Goal: Transaction & Acquisition: Purchase product/service

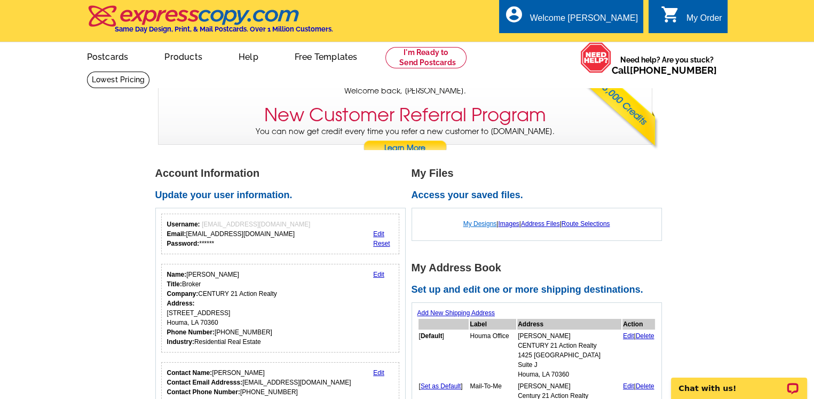
click at [482, 224] on link "My Designs" at bounding box center [480, 223] width 34 height 7
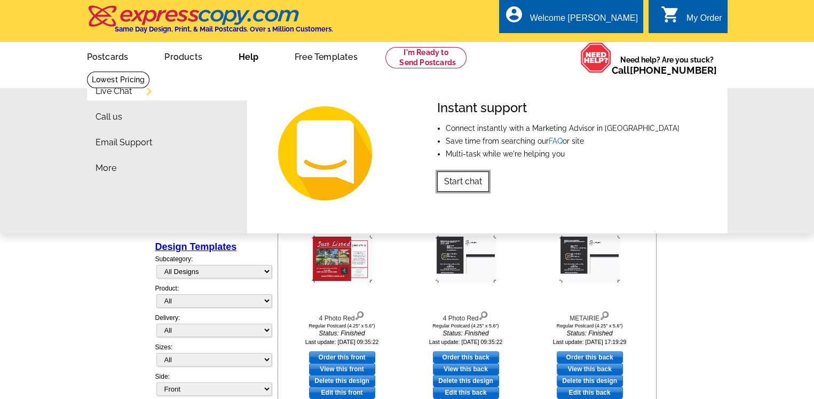
click at [465, 186] on link "Start chat" at bounding box center [463, 181] width 52 height 20
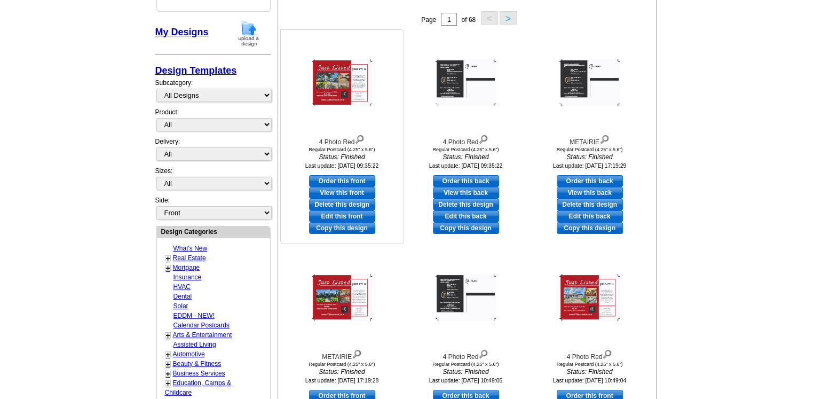
scroll to position [175, 0]
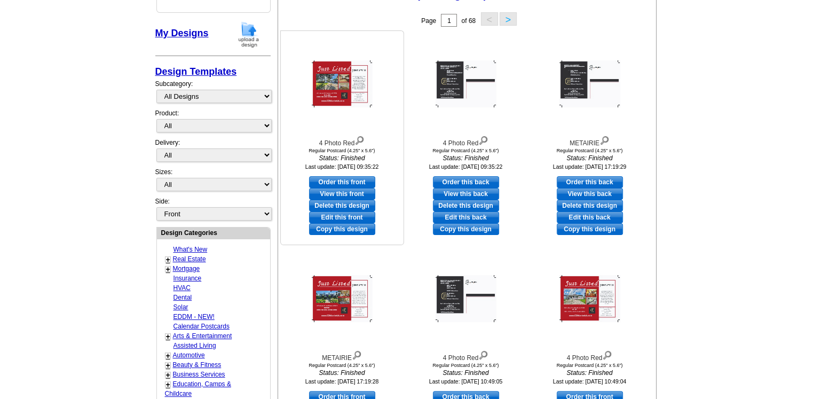
click at [354, 217] on link "Edit this front" at bounding box center [342, 217] width 66 height 12
select select "1"
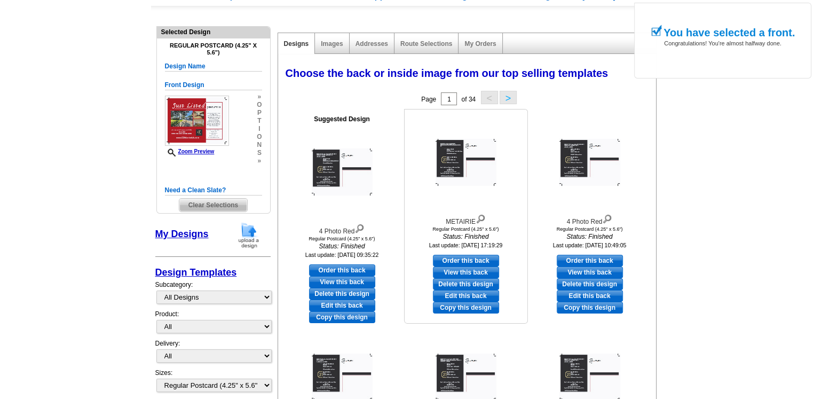
scroll to position [99, 0]
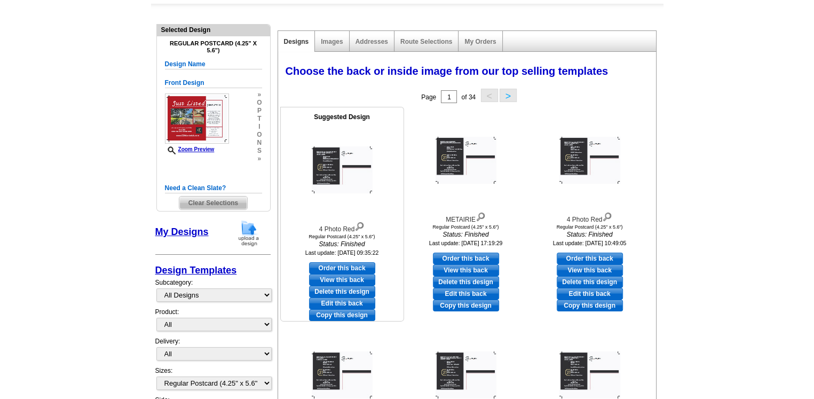
click at [349, 304] on link "Edit this back" at bounding box center [342, 303] width 66 height 12
select select "front"
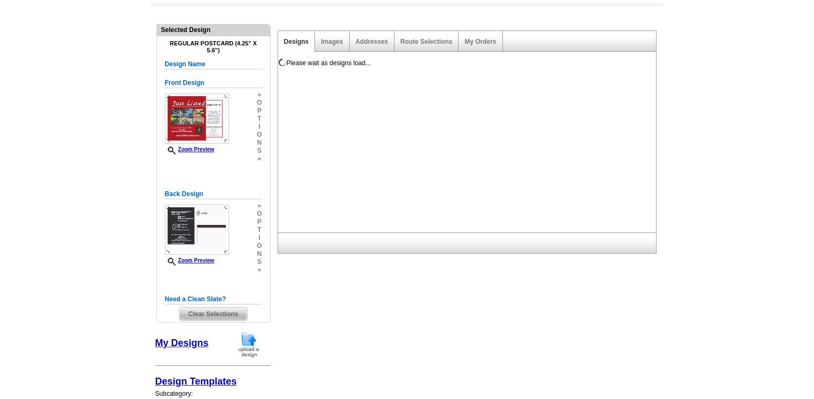
scroll to position [0, 0]
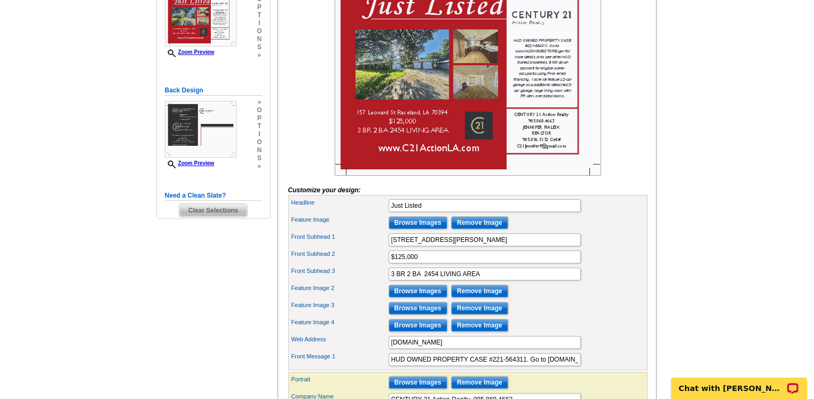
scroll to position [234, 0]
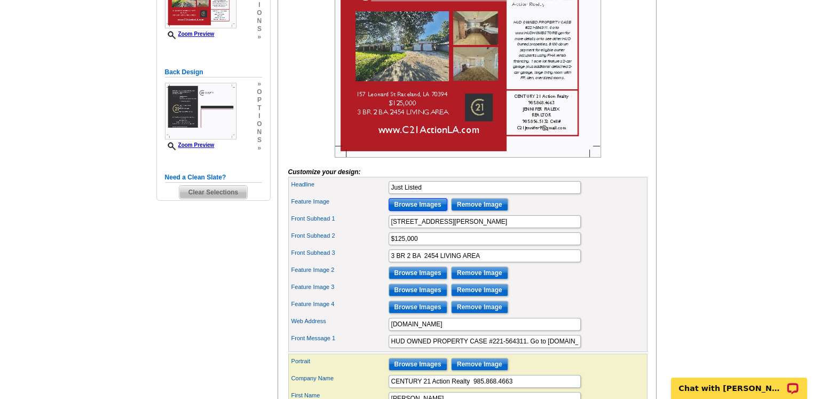
click at [419, 211] on input "Browse Images" at bounding box center [418, 204] width 59 height 13
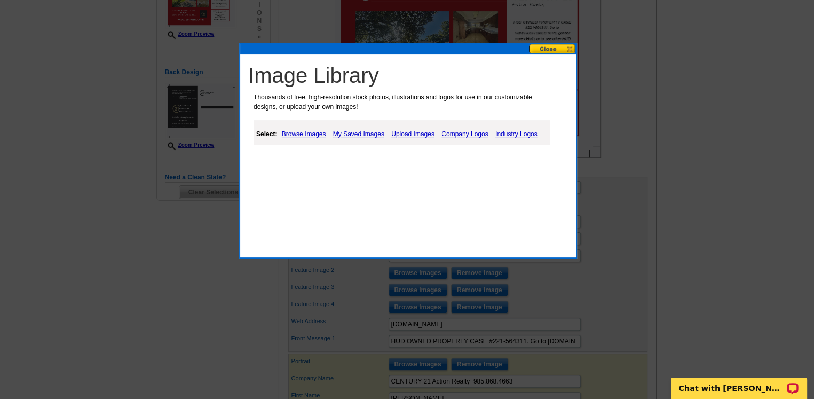
click at [407, 133] on link "Upload Images" at bounding box center [413, 134] width 49 height 13
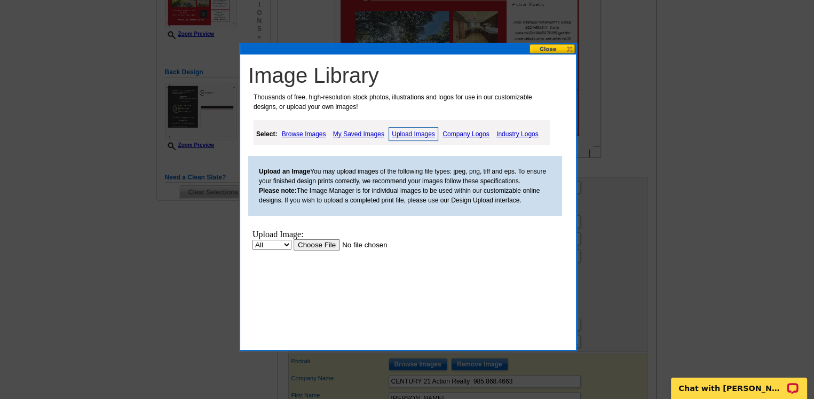
scroll to position [0, 0]
click at [318, 248] on input "file" at bounding box center [361, 244] width 135 height 11
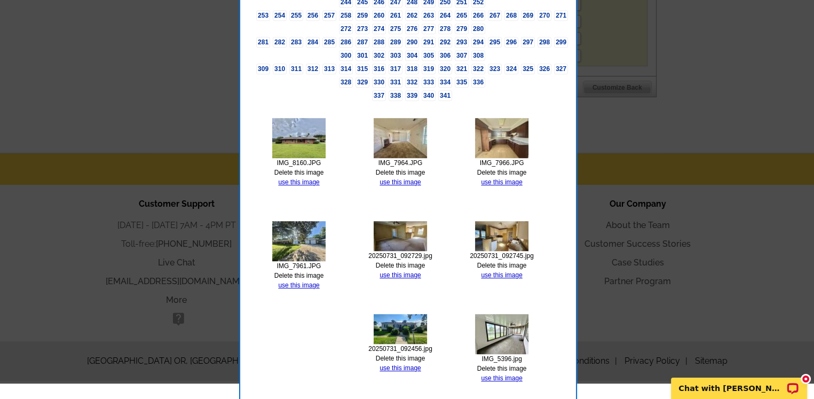
scroll to position [647, 0]
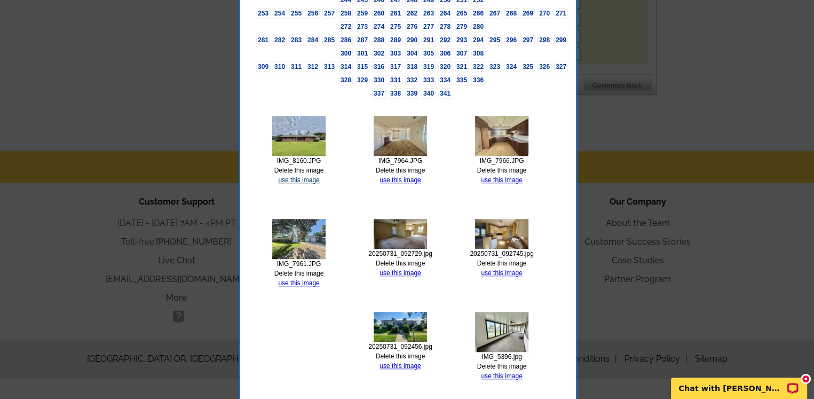
click at [300, 176] on link "use this image" at bounding box center [298, 179] width 41 height 7
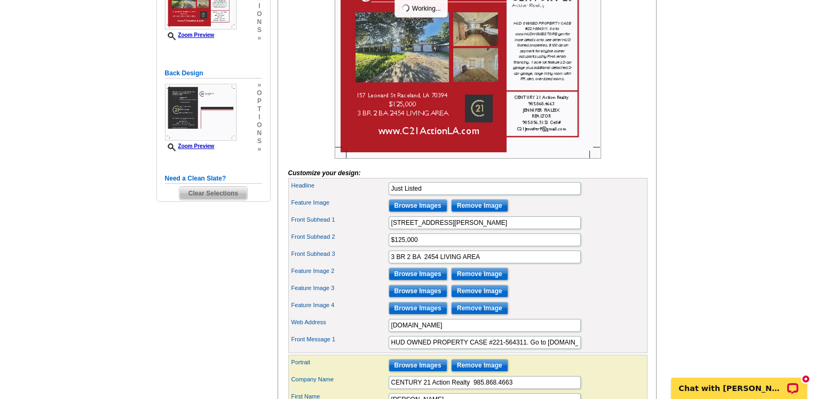
scroll to position [239, 0]
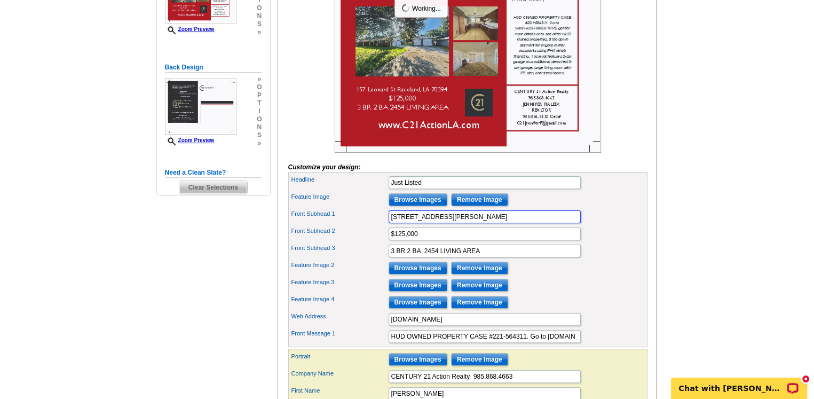
drag, startPoint x: 506, startPoint y: 230, endPoint x: 326, endPoint y: 235, distance: 180.0
click at [326, 225] on div "Front Subhead 1 157 Leonard St Raceland, LA 70394" at bounding box center [467, 216] width 355 height 17
paste input "301 WEST 112TH ST"
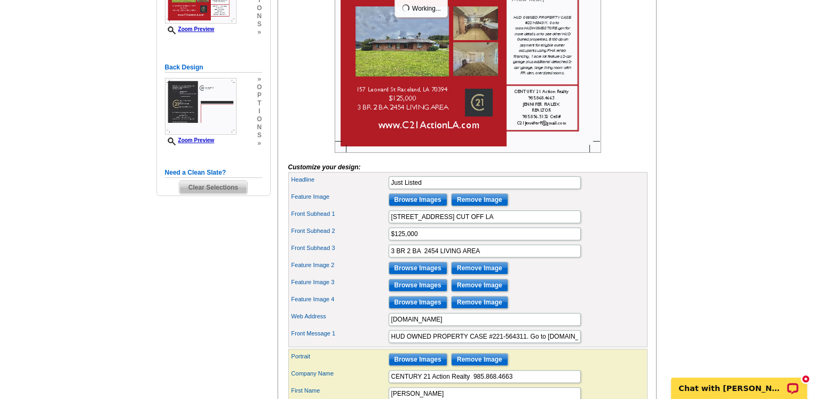
scroll to position [0, 0]
type input "301 WEST 112TH ST CUT OFF LA 70345"
click at [426, 240] on input "$125,000" at bounding box center [485, 233] width 192 height 13
type input "$110,000"
click at [438, 257] on input "3 BR 2 BA 2454 LIVING AREA" at bounding box center [485, 250] width 192 height 13
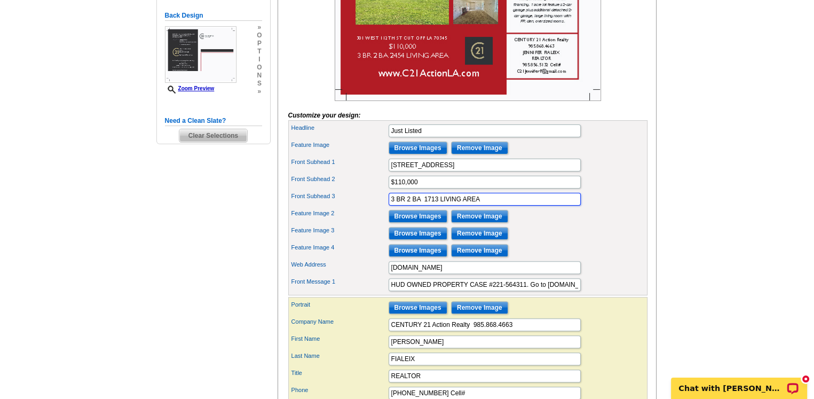
scroll to position [307, 0]
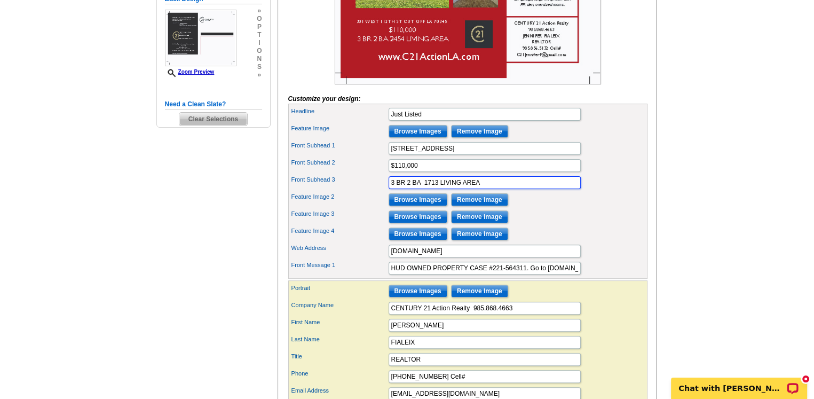
type input "3 BR 2 BA 1713 LIVING AREA"
click at [426, 206] on input "Browse Images" at bounding box center [418, 199] width 59 height 13
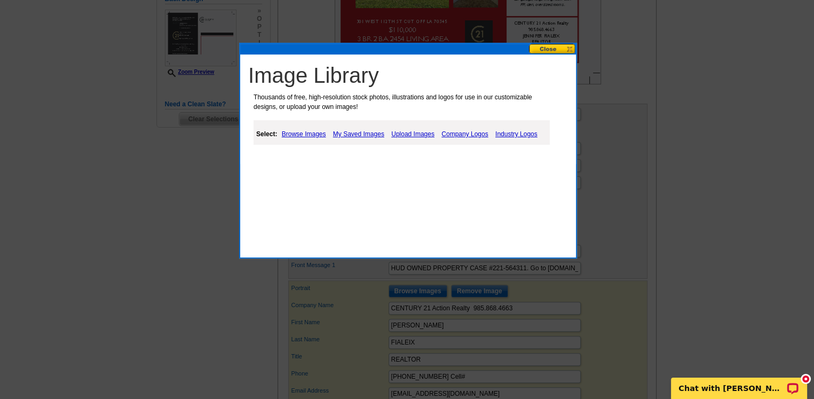
click at [407, 137] on link "Upload Images" at bounding box center [413, 134] width 49 height 13
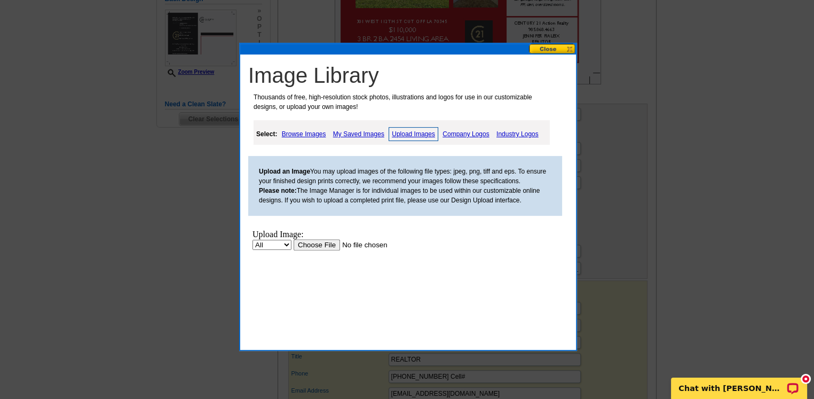
scroll to position [0, 0]
click at [327, 248] on input "file" at bounding box center [361, 244] width 135 height 11
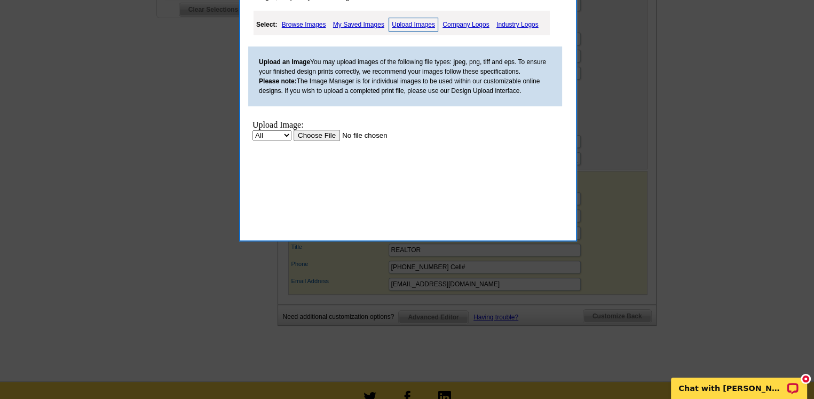
scroll to position [365, 0]
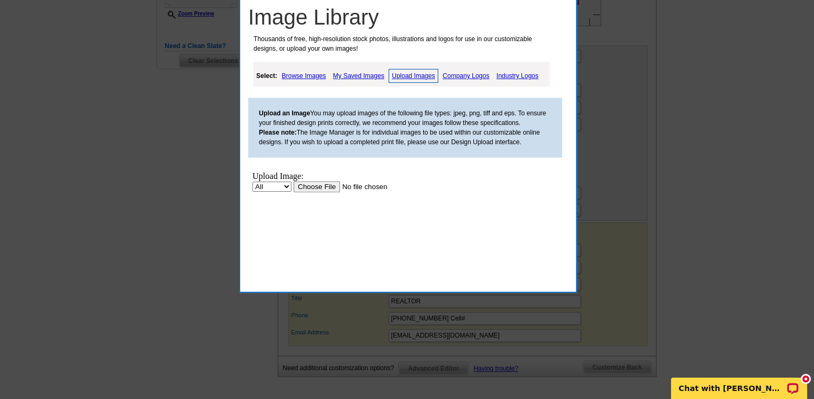
click at [314, 185] on input "file" at bounding box center [361, 186] width 135 height 11
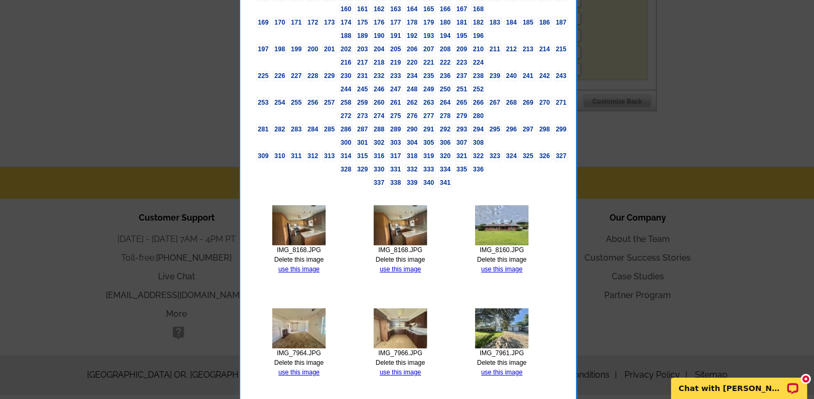
scroll to position [631, 0]
click at [305, 265] on link "use this image" at bounding box center [298, 268] width 41 height 7
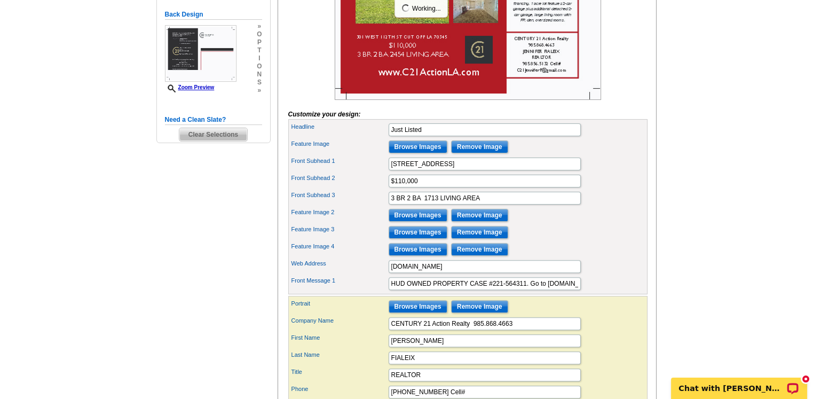
scroll to position [293, 0]
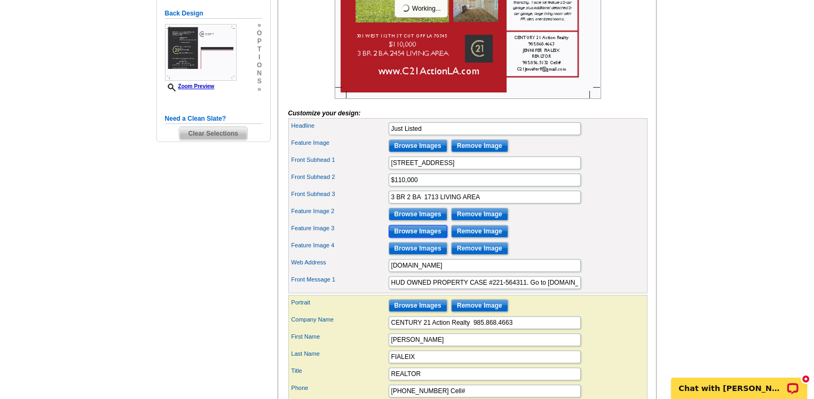
click at [408, 238] on input "Browse Images" at bounding box center [418, 231] width 59 height 13
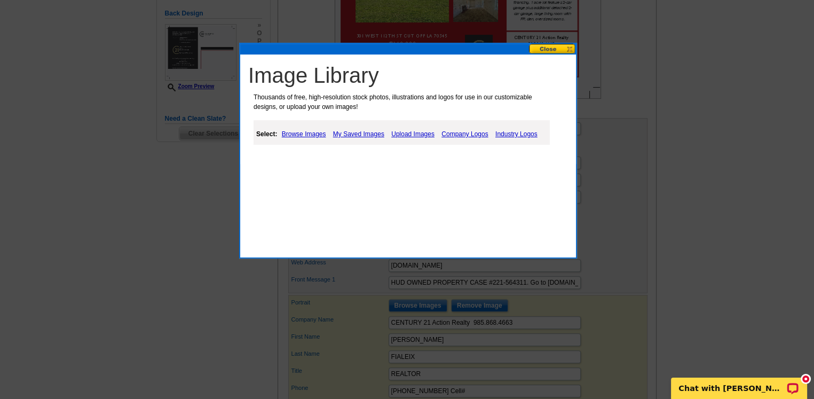
click at [406, 136] on link "Upload Images" at bounding box center [413, 134] width 49 height 13
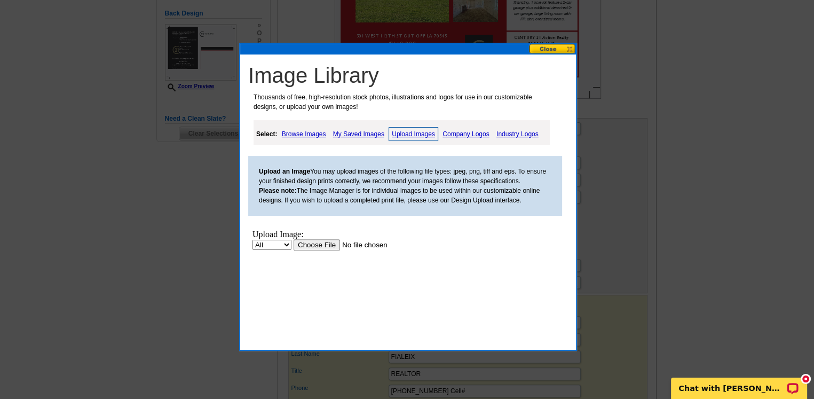
scroll to position [0, 0]
click at [328, 244] on input "file" at bounding box center [361, 244] width 135 height 11
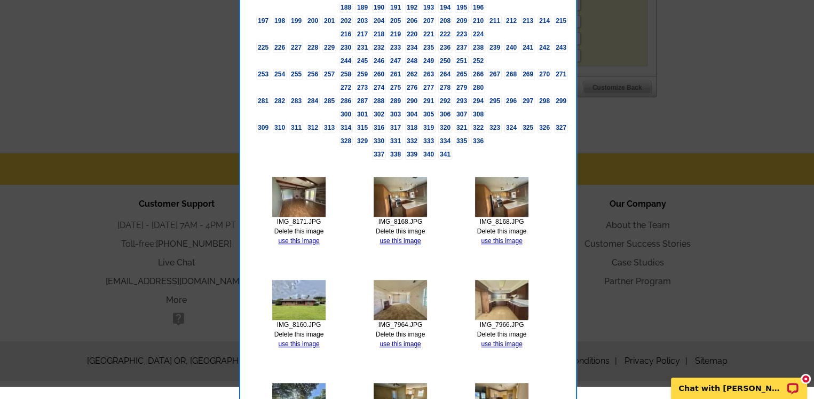
scroll to position [646, 0]
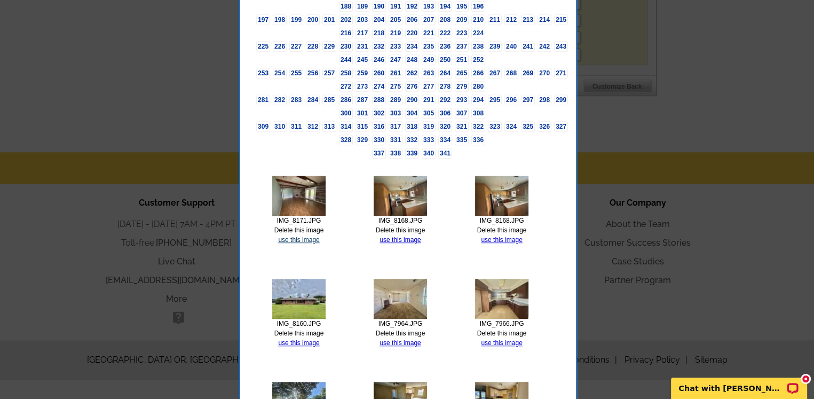
click at [312, 236] on link "use this image" at bounding box center [298, 239] width 41 height 7
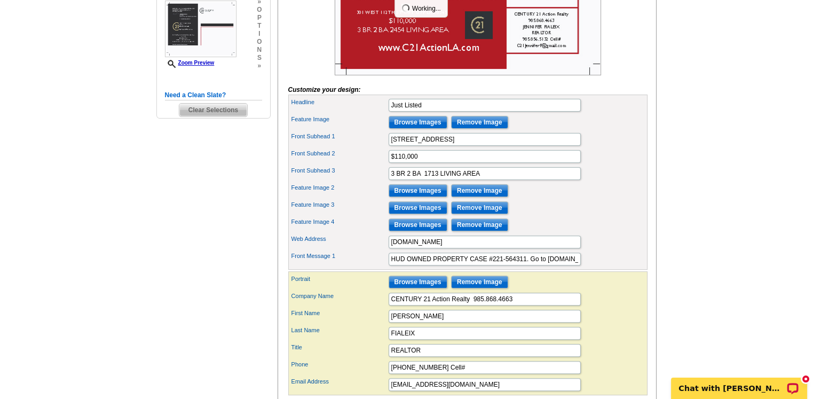
scroll to position [325, 0]
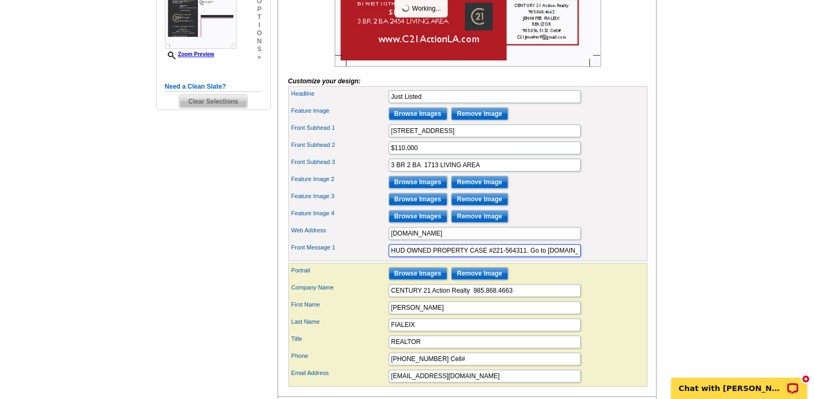
click at [524, 257] on input "HUD OWNED PROPERTY CASE #221-564311. Go to www.HUDHOMESTORE.gov for more detail…" at bounding box center [485, 250] width 192 height 13
paste input "221- 532008"
click at [531, 257] on input "HUD OWNED PROPERTY CASE #221- 532008. Go to www.HUDHOMESTORE.gov for more detai…" at bounding box center [485, 250] width 192 height 13
type input "HUD OWNED PROPERTY CASE #221- 532008. Go to www.HUDHOMESTORE.gov for more detai…"
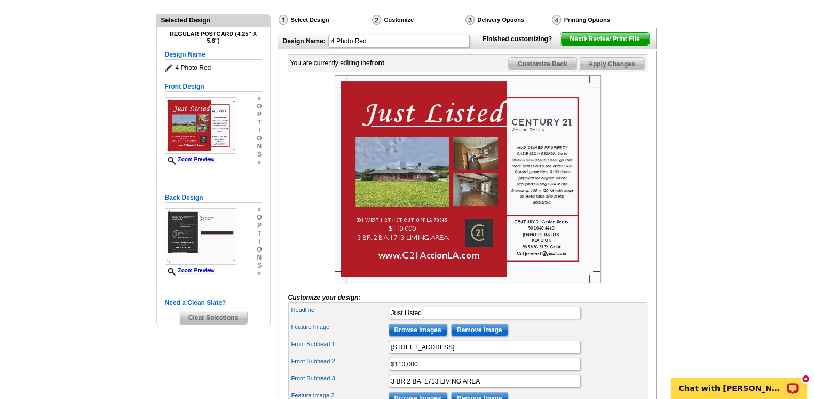
scroll to position [97, 0]
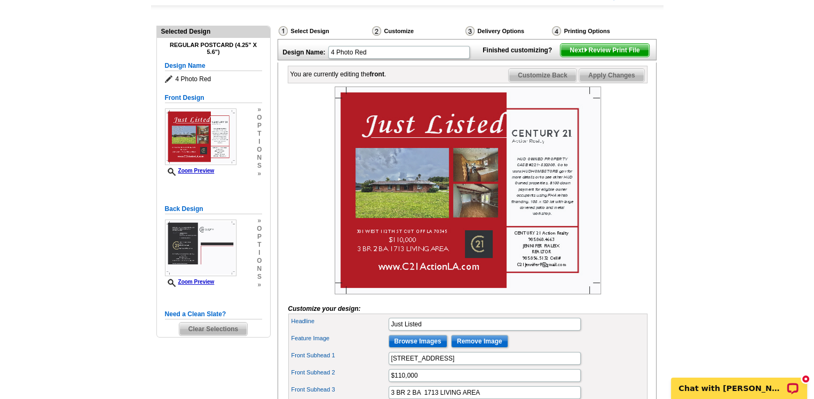
click at [616, 82] on span "Apply Changes" at bounding box center [611, 75] width 65 height 13
click at [546, 82] on span "Customize Back" at bounding box center [543, 75] width 68 height 13
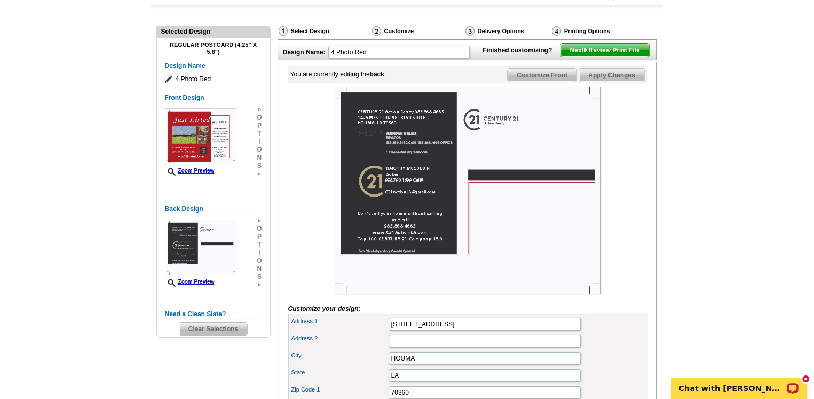
click at [603, 82] on span "Apply Changes" at bounding box center [611, 75] width 65 height 13
click at [601, 57] on span "Next Review Print File" at bounding box center [604, 50] width 88 height 13
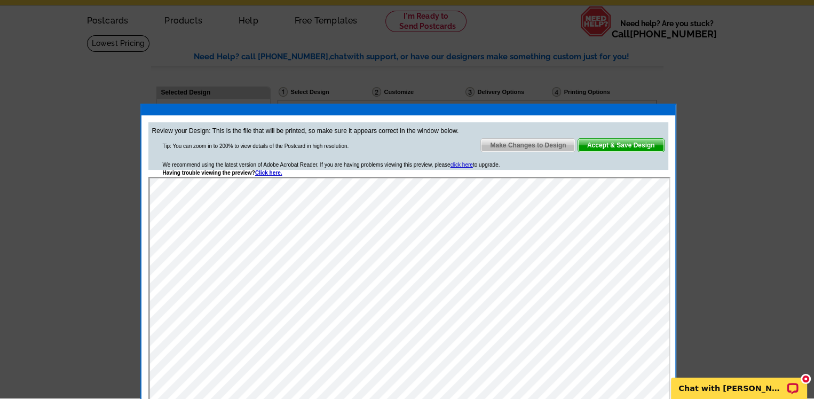
scroll to position [36, 0]
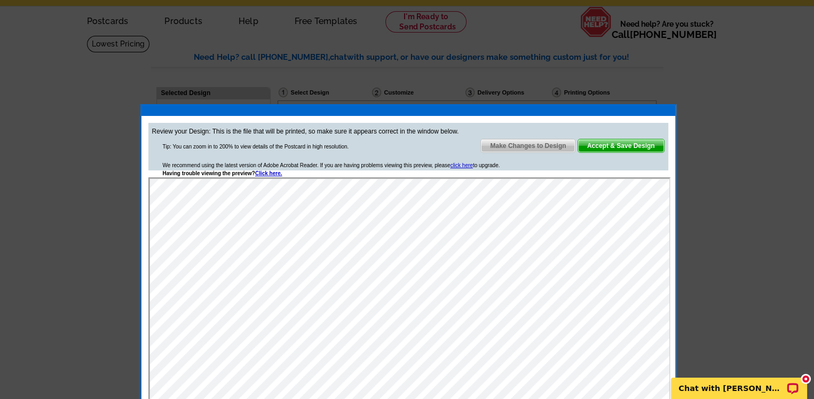
click at [616, 145] on span "Accept & Save Design" at bounding box center [621, 145] width 86 height 13
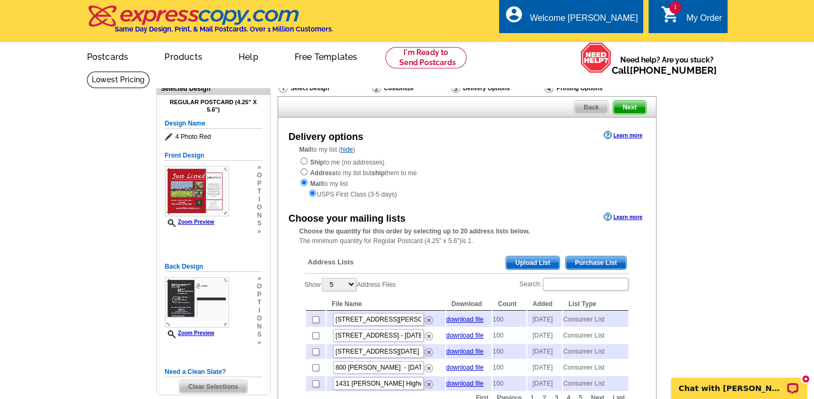
click at [598, 261] on span "Purchase List" at bounding box center [596, 262] width 60 height 13
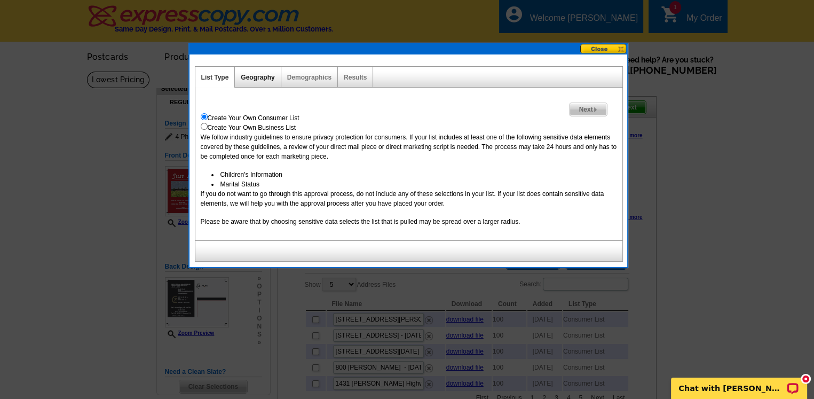
click at [265, 80] on link "Geography" at bounding box center [258, 77] width 34 height 7
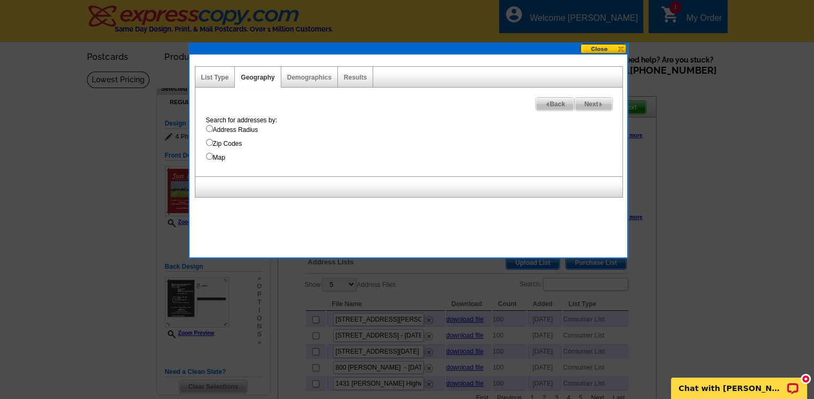
click at [210, 127] on input "Address Radius" at bounding box center [209, 128] width 7 height 7
radio input "true"
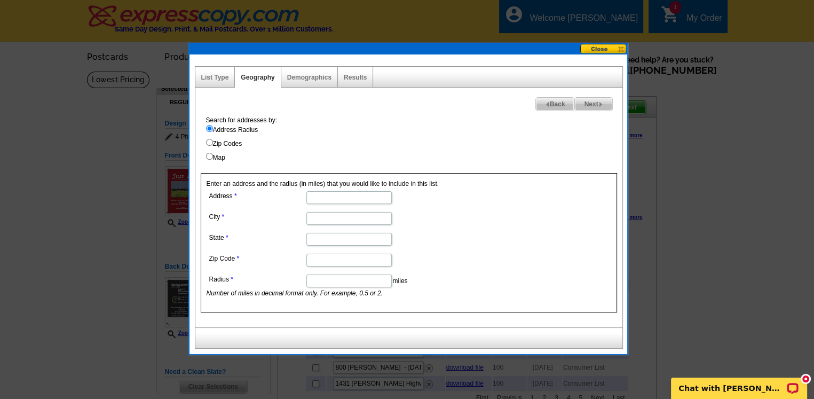
click at [325, 195] on input "Address" at bounding box center [348, 197] width 85 height 13
paste input "54307 AL FFO TUC TS HT211 TSEW 103"
type input "5"
paste input "54307 AL FFO TUC TS HT211 TSEW 103"
type input "5"
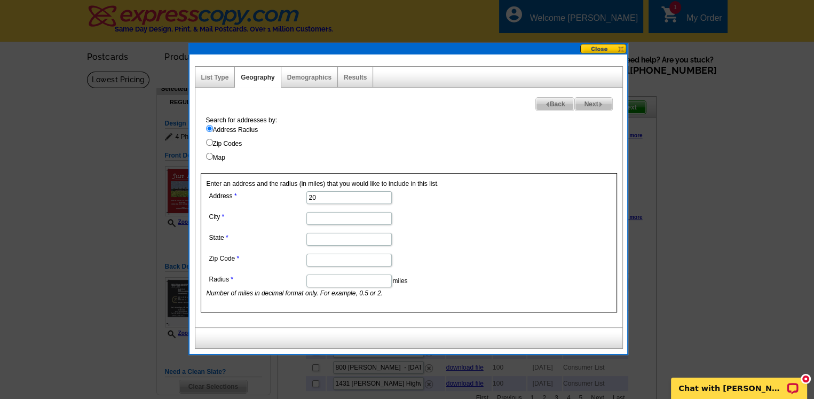
type input "2"
type input "301 west 112"
type input "cut off"
type input "la"
type input "70345"
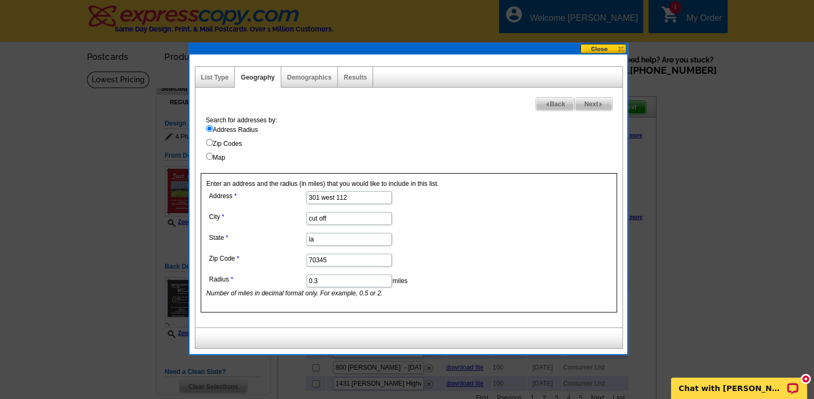
type input "0.3"
click at [511, 193] on form "Address 301 west 112 City cut off State la Zip Code 70345 Radius 0.3 miles Numb…" at bounding box center [409, 242] width 405 height 109
click at [361, 72] on div "Results" at bounding box center [355, 77] width 35 height 21
click at [361, 75] on link "Results" at bounding box center [355, 77] width 23 height 7
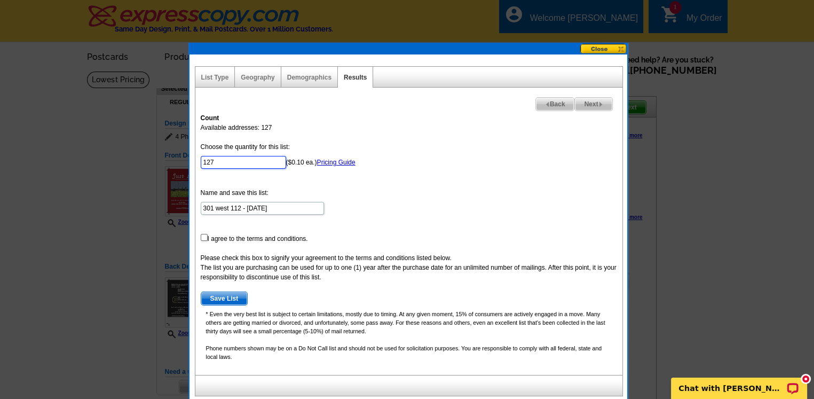
drag, startPoint x: 236, startPoint y: 162, endPoint x: 152, endPoint y: 161, distance: 84.9
type input "100"
click at [199, 235] on div "Count Available addresses: 127 Choose the quantity for this list: 100 ($0.10 ea…" at bounding box center [408, 241] width 427 height 267
click at [205, 237] on input "checkbox" at bounding box center [204, 237] width 7 height 7
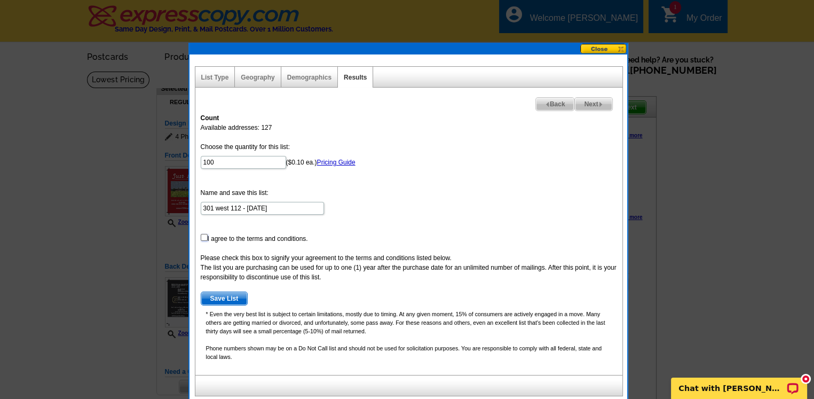
checkbox input "true"
click at [587, 101] on span "Next" at bounding box center [593, 104] width 37 height 13
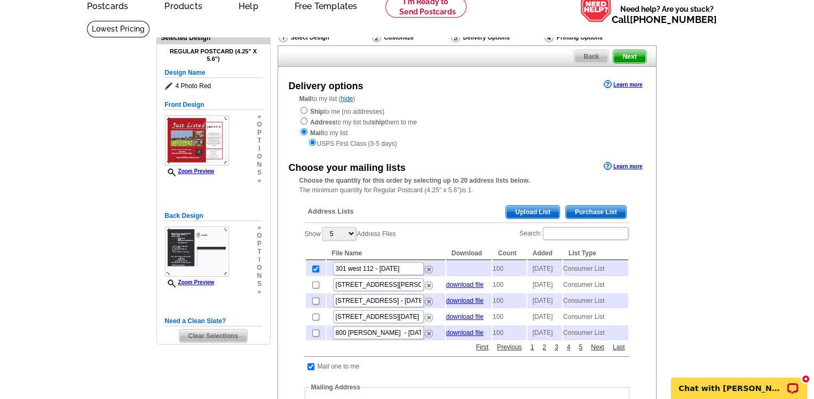
scroll to position [50, 0]
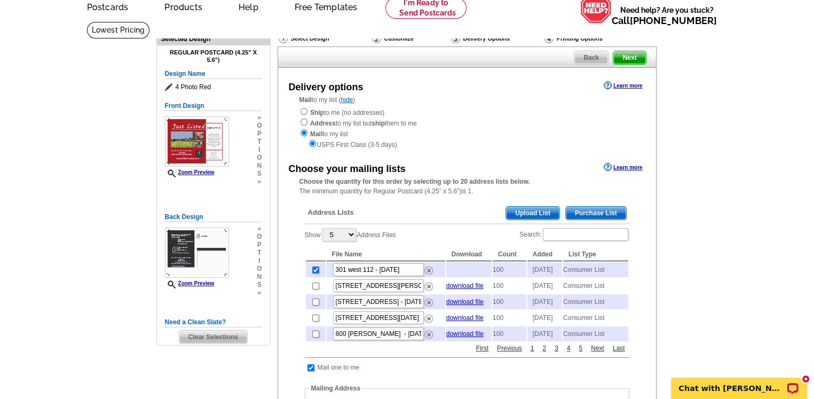
click at [630, 57] on span "Next" at bounding box center [629, 57] width 32 height 13
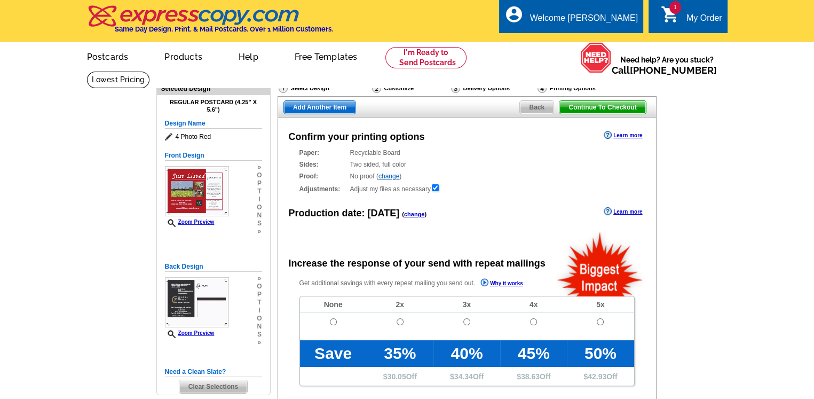
radio input "false"
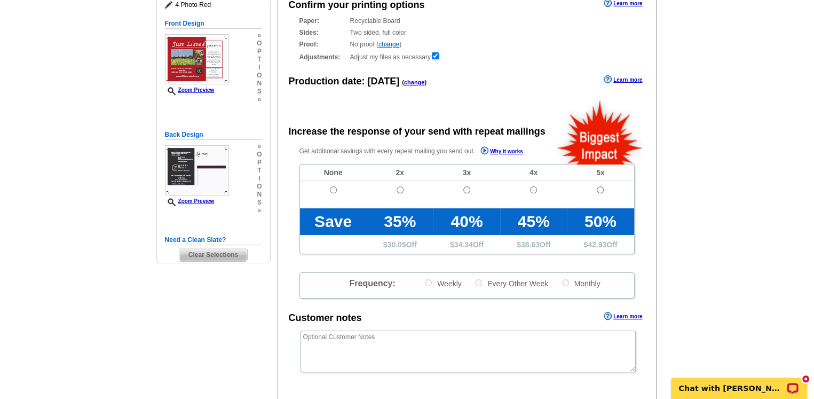
scroll to position [136, 0]
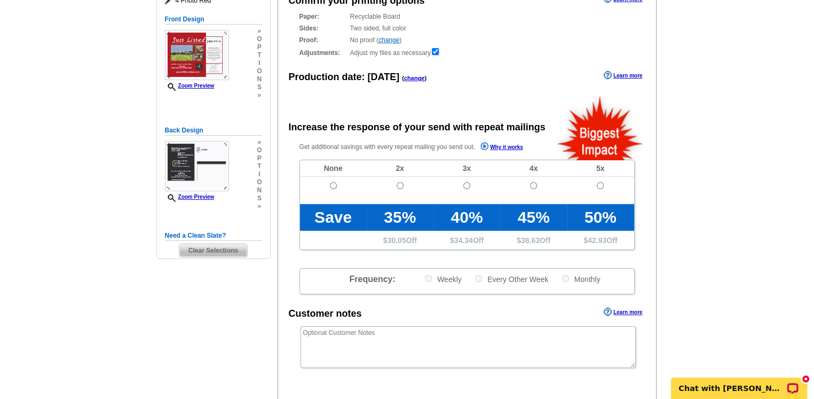
click at [336, 186] on td at bounding box center [333, 190] width 67 height 27
click at [332, 186] on input "radio" at bounding box center [333, 185] width 7 height 7
radio input "true"
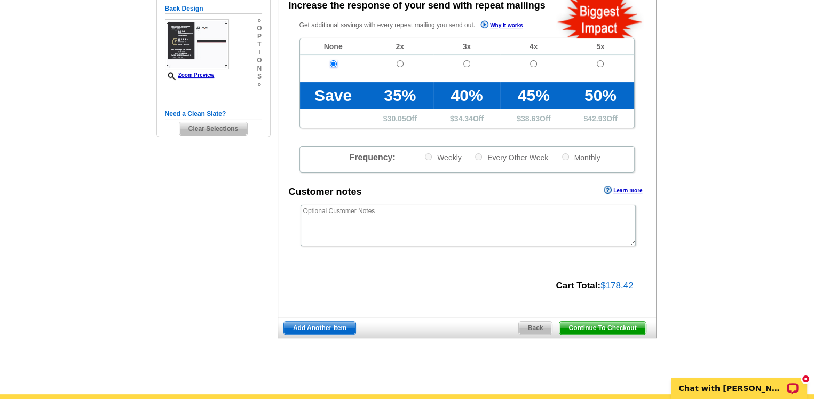
scroll to position [305, 0]
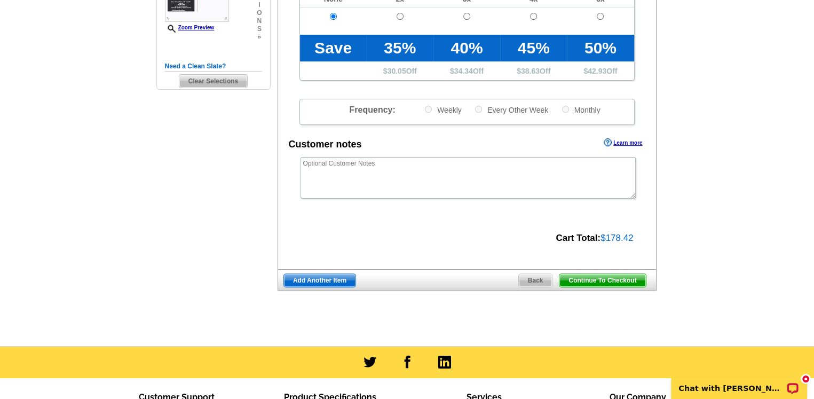
click at [605, 278] on span "Continue To Checkout" at bounding box center [602, 280] width 86 height 13
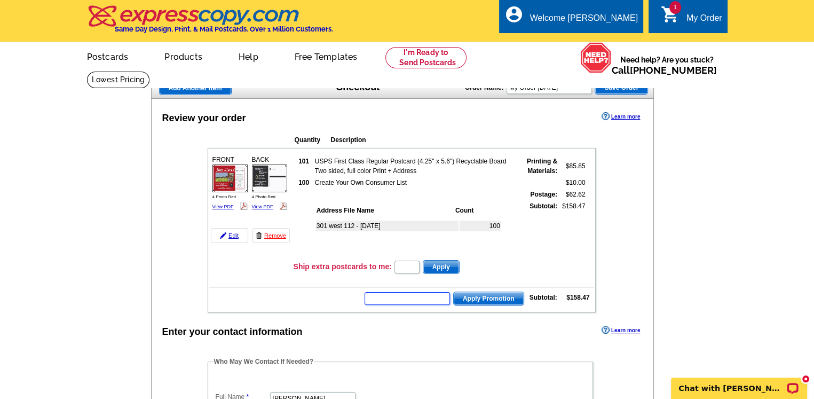
click at [426, 295] on input "text" at bounding box center [407, 298] width 85 height 13
type input "CHAT20"
click at [498, 294] on span "Apply Promotion" at bounding box center [489, 298] width 70 height 13
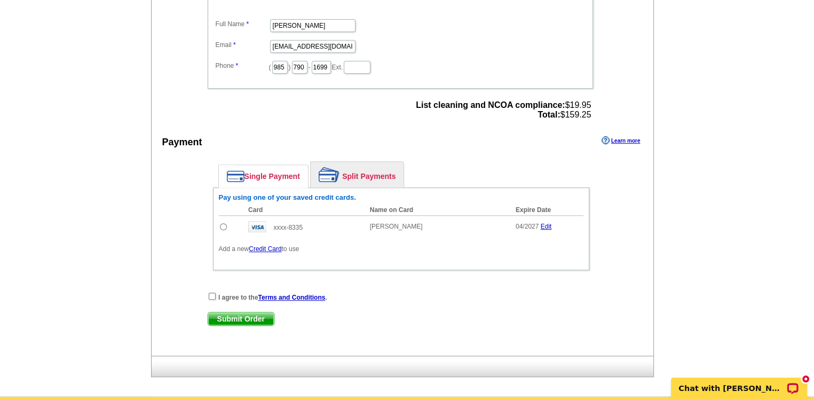
scroll to position [409, 0]
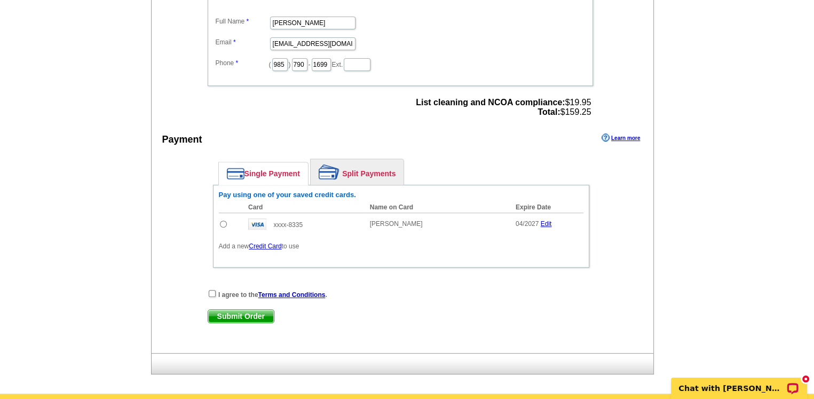
click at [222, 220] on input "radio" at bounding box center [223, 223] width 7 height 7
radio input "true"
click at [214, 290] on input "checkbox" at bounding box center [212, 293] width 7 height 7
checkbox input "true"
click at [244, 310] on span "Submit Order" at bounding box center [241, 316] width 66 height 13
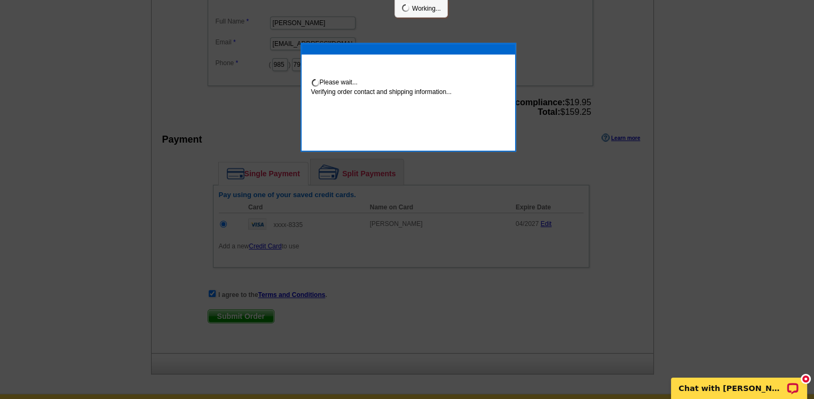
scroll to position [405, 0]
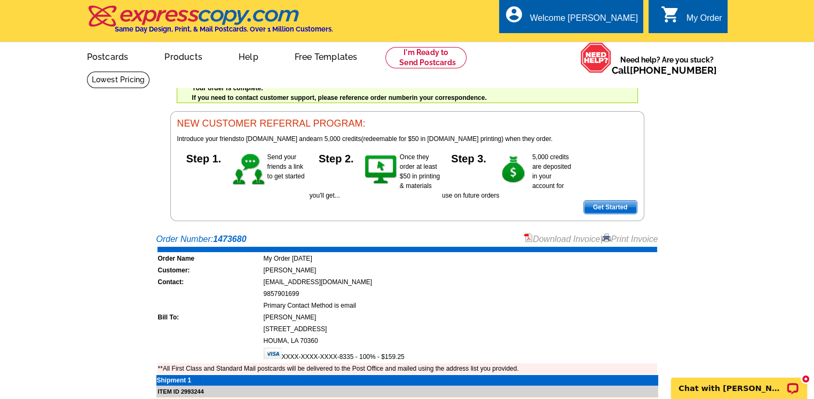
click at [621, 241] on link "Print Invoice" at bounding box center [630, 238] width 56 height 9
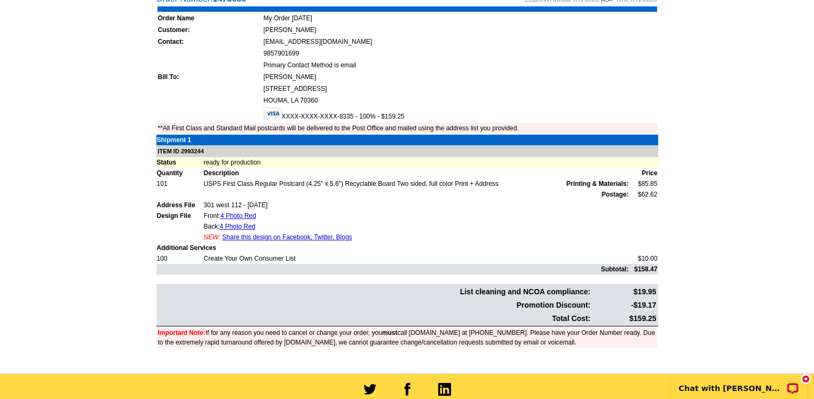
scroll to position [241, 0]
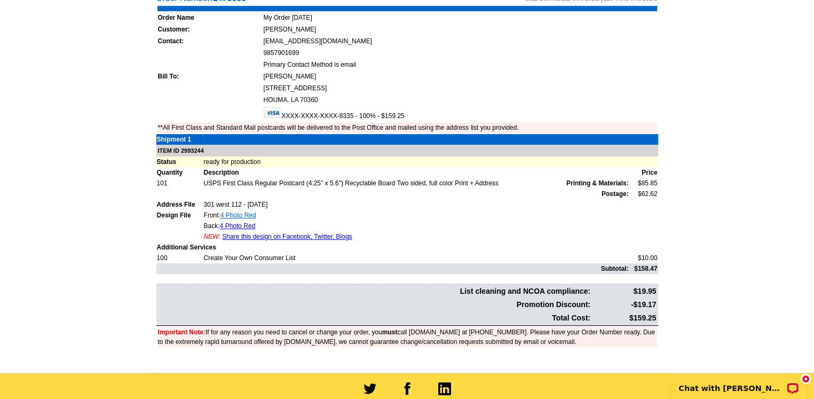
click at [245, 211] on link "4 Photo Red" at bounding box center [238, 214] width 36 height 7
click at [235, 220] on td "Back: 4 Photo Red" at bounding box center [416, 225] width 426 height 11
click at [235, 223] on link "4 Photo Red" at bounding box center [238, 225] width 36 height 7
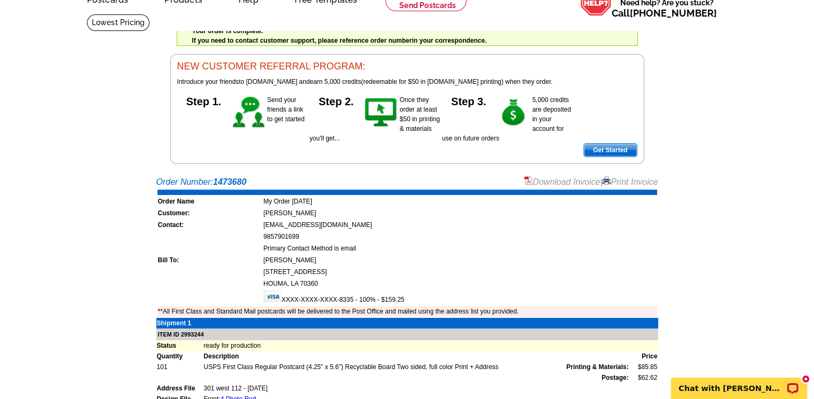
scroll to position [0, 0]
